Goal: Information Seeking & Learning: Learn about a topic

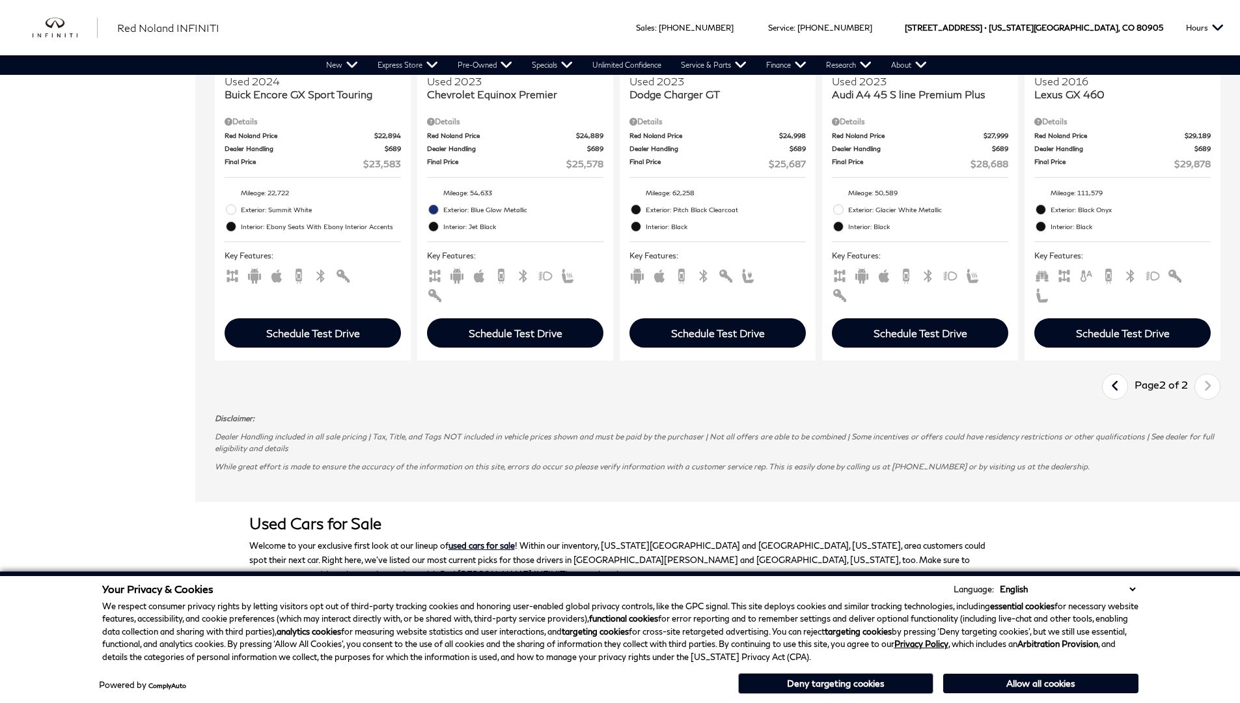
scroll to position [0, 1]
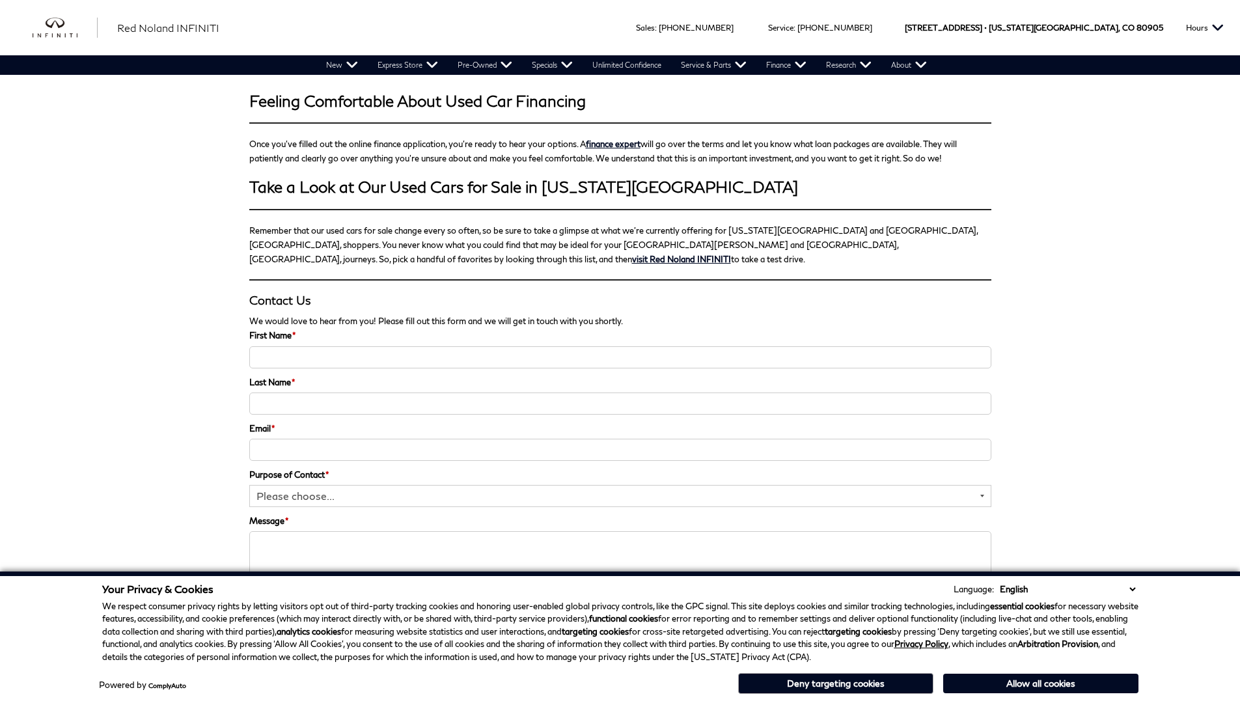
scroll to position [2004, 0]
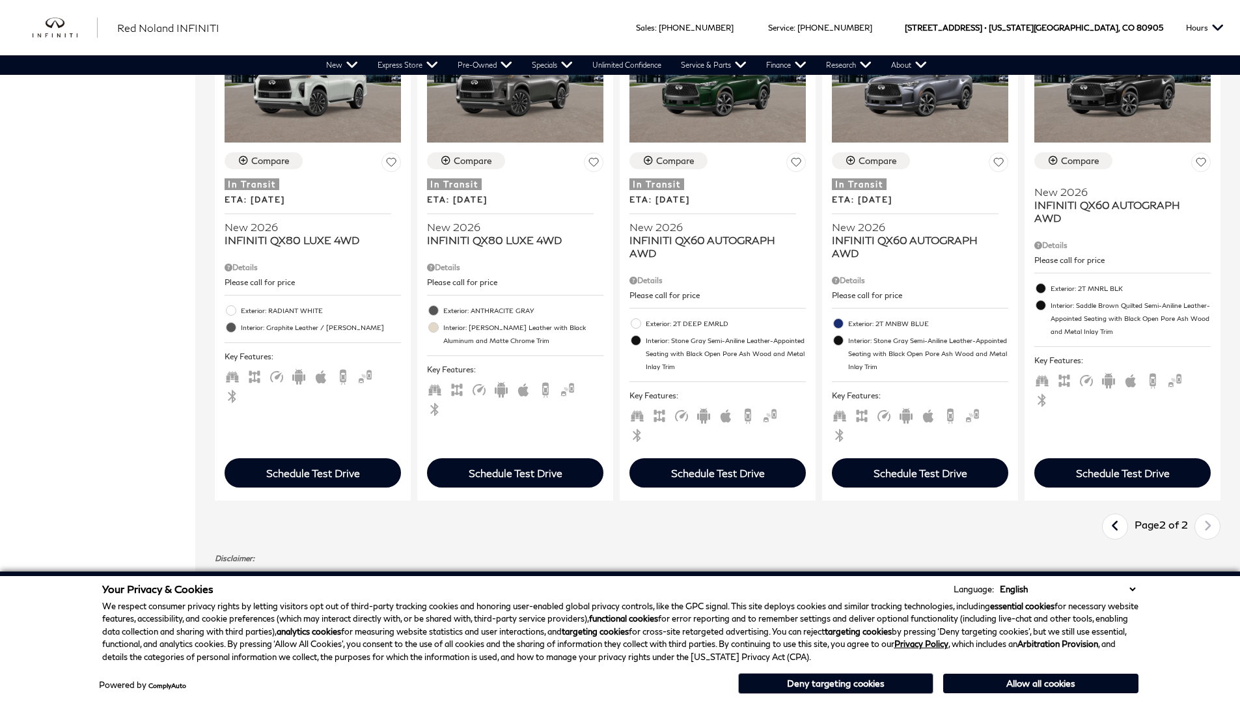
scroll to position [0, 1]
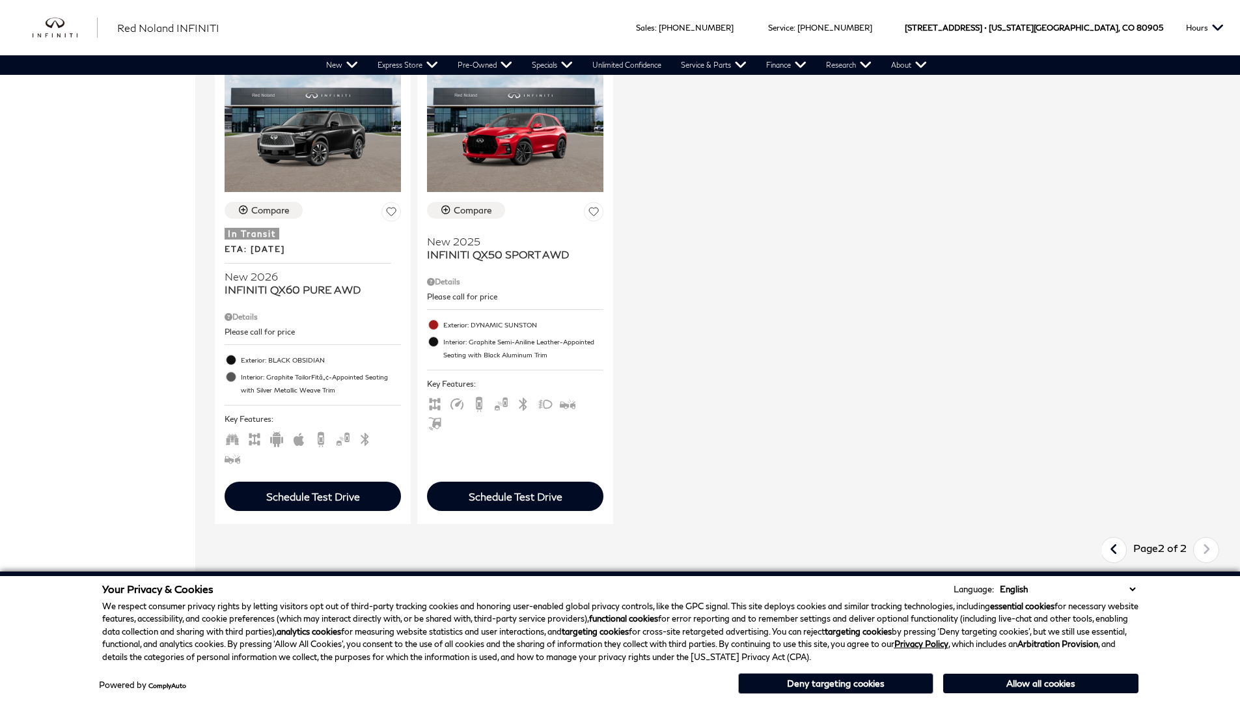
scroll to position [1030, 0]
